Goal: Information Seeking & Learning: Learn about a topic

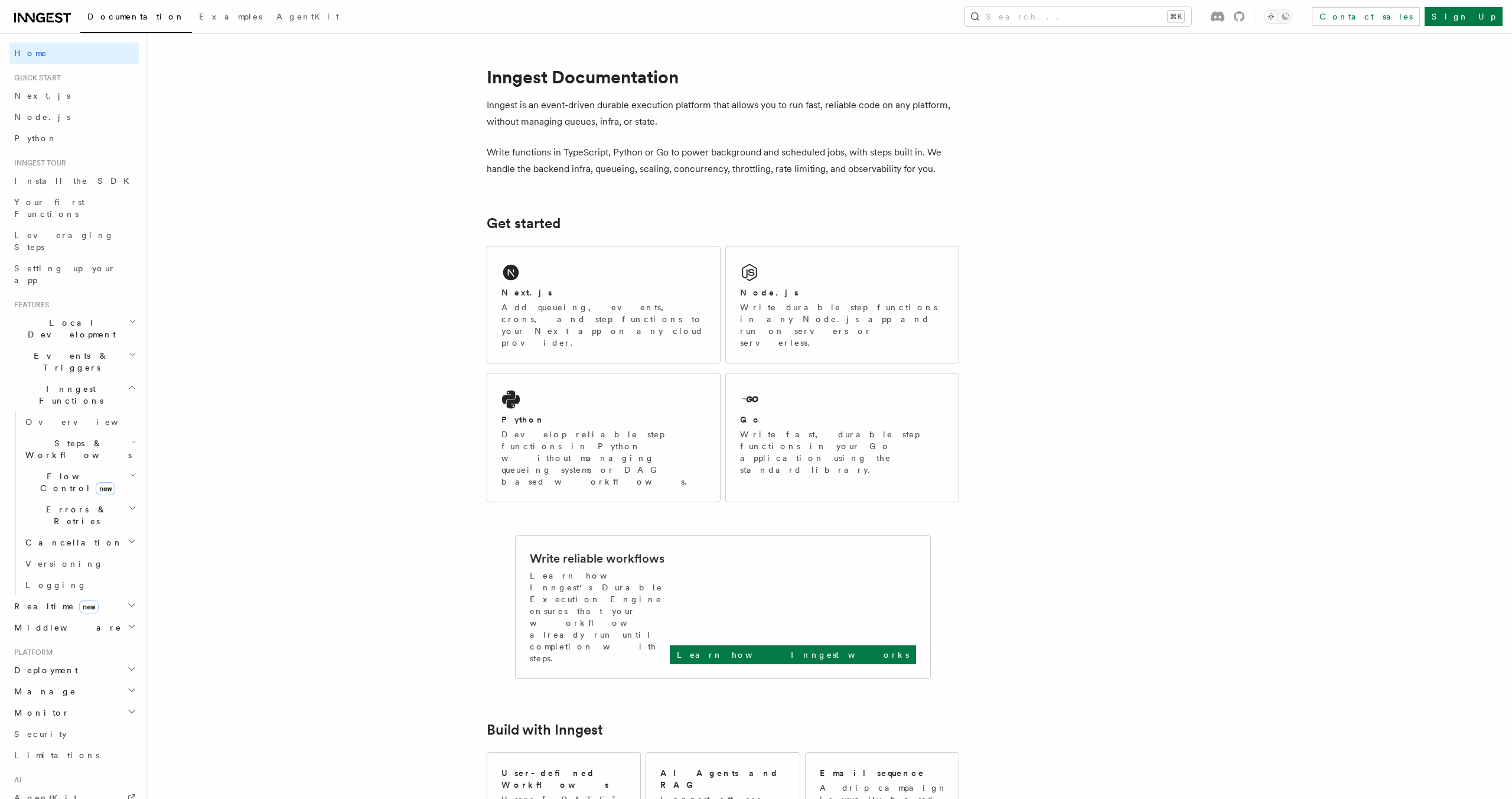
click at [71, 22] on icon at bounding box center [43, 18] width 57 height 14
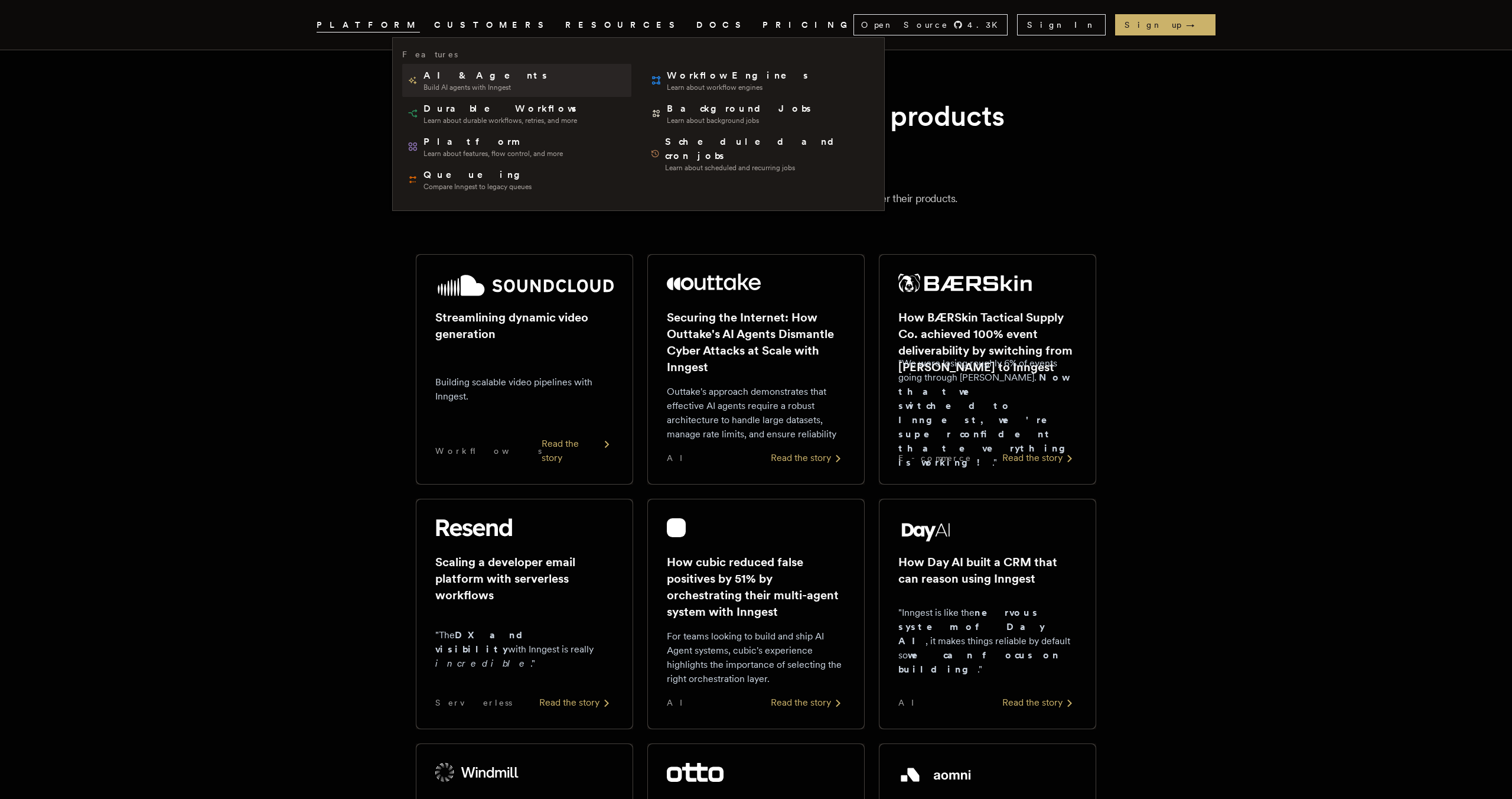
click at [455, 79] on span "AI & Agents" at bounding box center [486, 75] width 125 height 14
